Goal: Task Accomplishment & Management: Complete application form

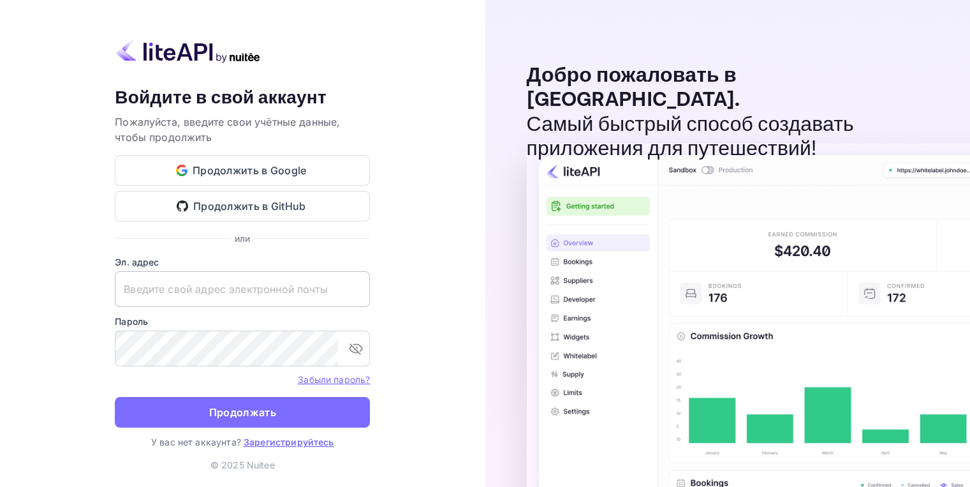
click at [232, 286] on input "text" at bounding box center [242, 289] width 255 height 36
paste input "[EMAIL_ADDRESS][DOMAIN_NAME]"
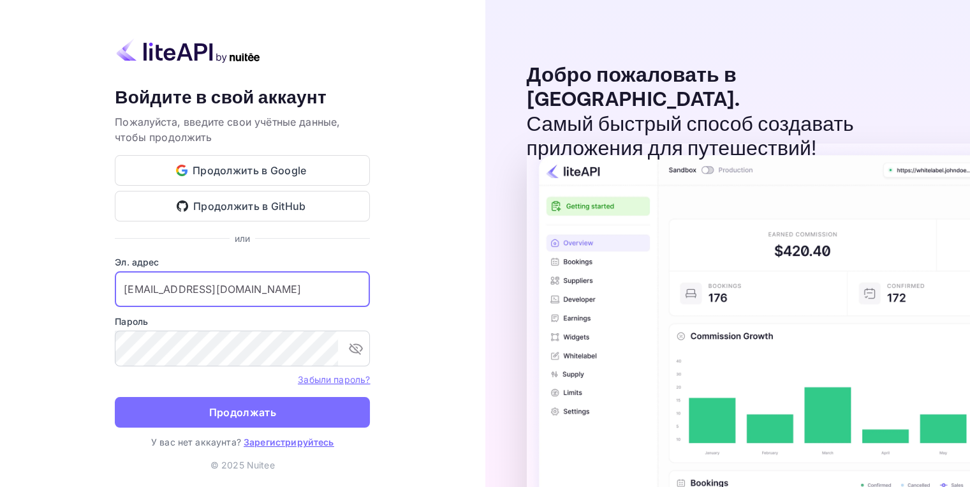
type input "[EMAIL_ADDRESS][DOMAIN_NAME]"
click at [445, 223] on div "Ваша учётная запись успешно создана, на ваш адрес электронной почты отправлена …" at bounding box center [242, 243] width 485 height 487
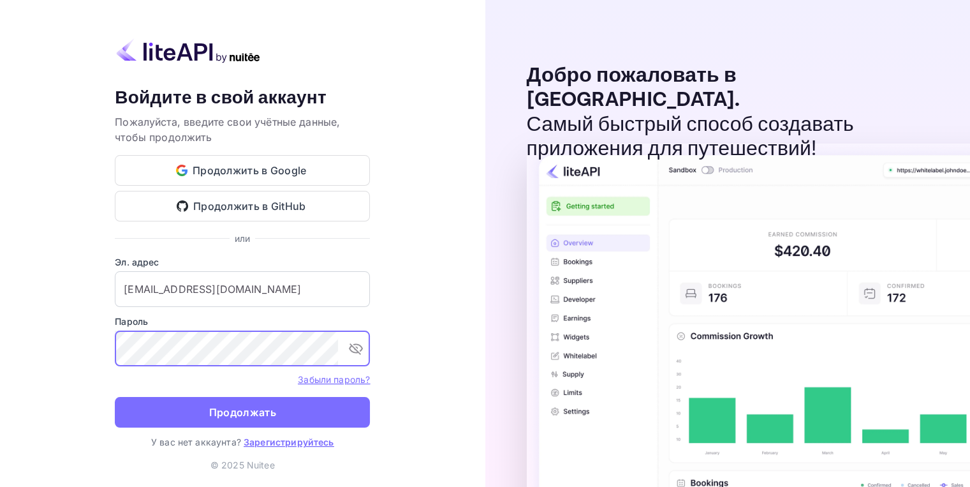
click at [77, 376] on div "Ваша учётная запись успешно создана, на ваш адрес электронной почты отправлена …" at bounding box center [242, 243] width 485 height 487
click at [154, 415] on button "Продолжать" at bounding box center [242, 412] width 255 height 31
